Goal: Task Accomplishment & Management: Manage account settings

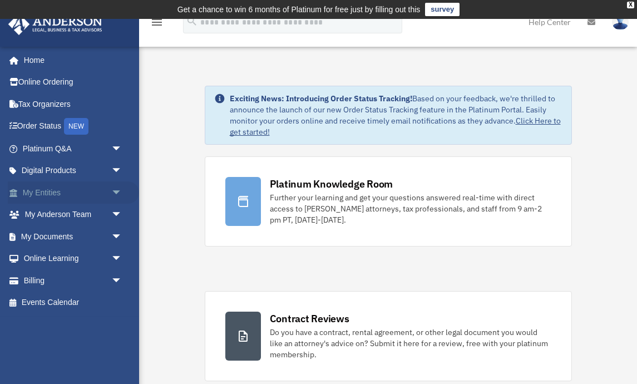
click at [55, 190] on link "My Entities arrow_drop_down" at bounding box center [73, 192] width 131 height 22
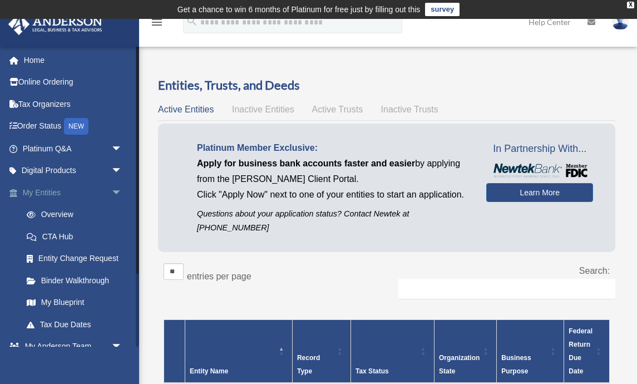
click at [53, 192] on link "My Entities arrow_drop_down" at bounding box center [73, 192] width 131 height 22
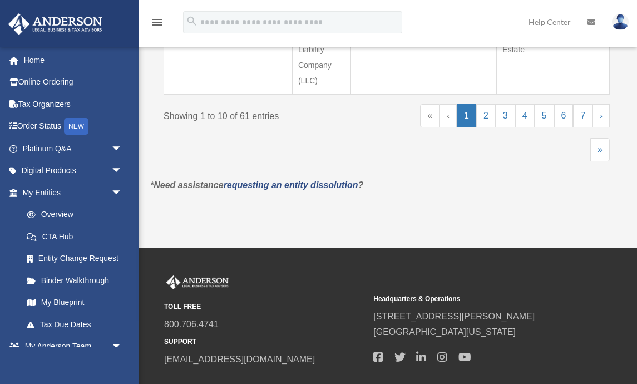
scroll to position [1026, 0]
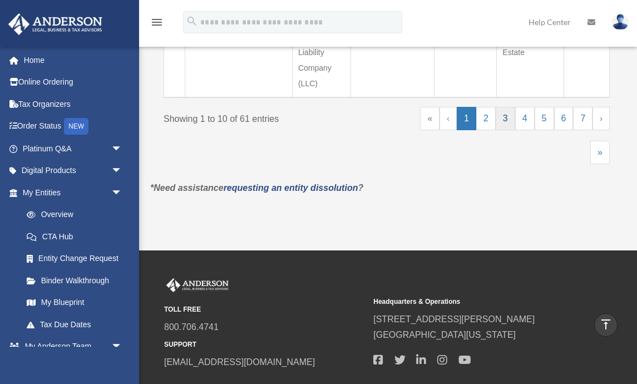
click at [507, 117] on link "3" at bounding box center [505, 118] width 19 height 23
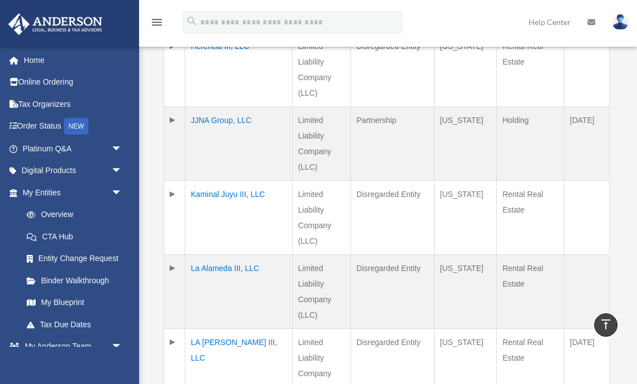
scroll to position [571, 0]
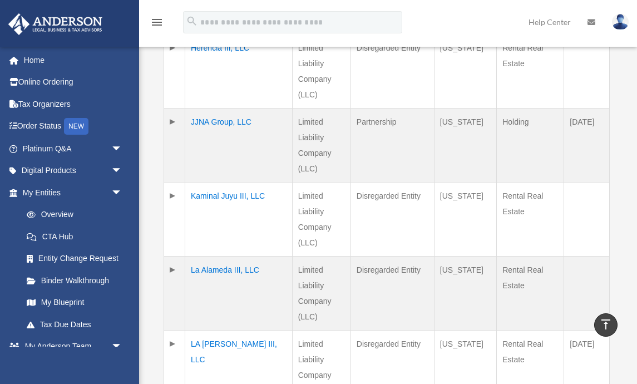
click at [231, 119] on td "JJNA Group, LLC" at bounding box center [238, 146] width 107 height 74
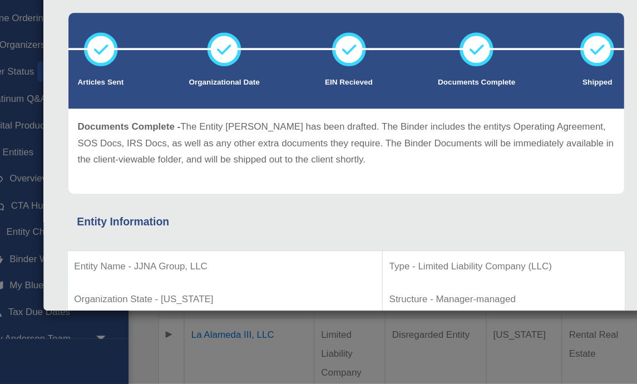
scroll to position [569, 0]
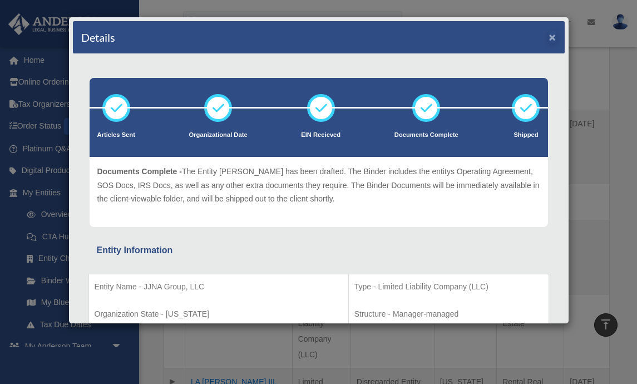
click at [554, 38] on button "×" at bounding box center [552, 37] width 7 height 12
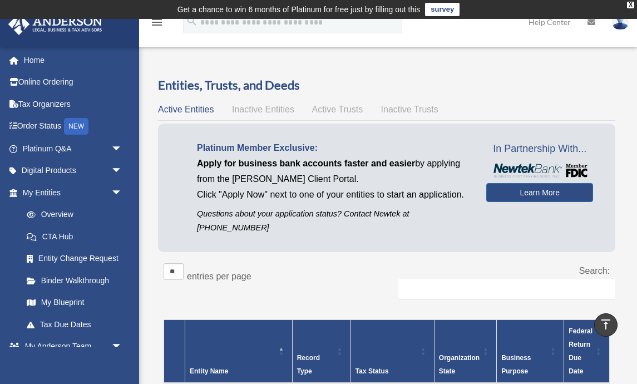
scroll to position [0, 0]
click at [620, 26] on img at bounding box center [620, 22] width 17 height 16
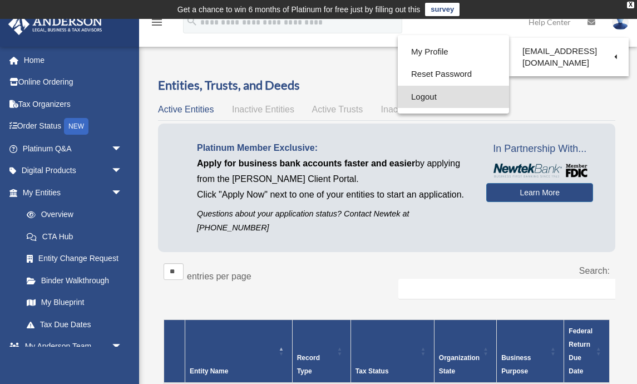
click at [413, 93] on link "Logout" at bounding box center [453, 97] width 111 height 23
